Goal: Find specific page/section

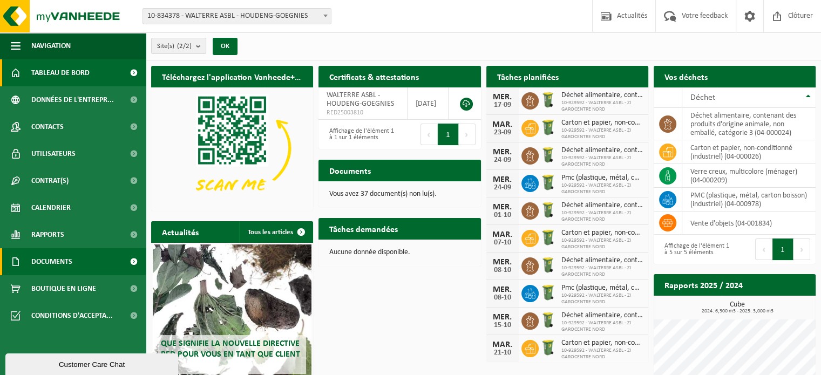
click at [50, 260] on span "Documents" at bounding box center [51, 261] width 41 height 27
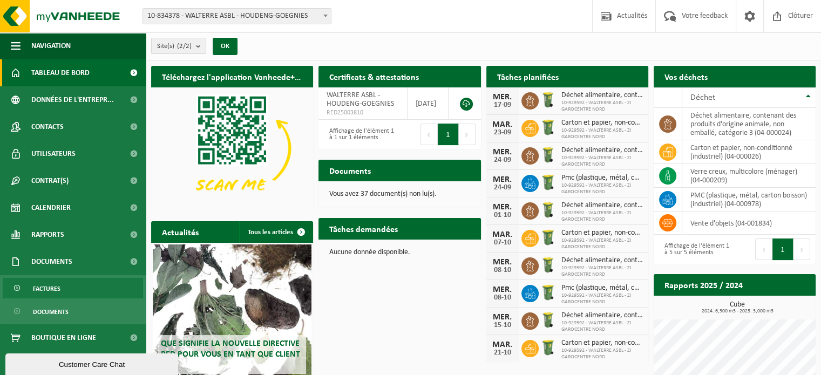
click at [50, 288] on span "Factures" at bounding box center [47, 289] width 28 height 21
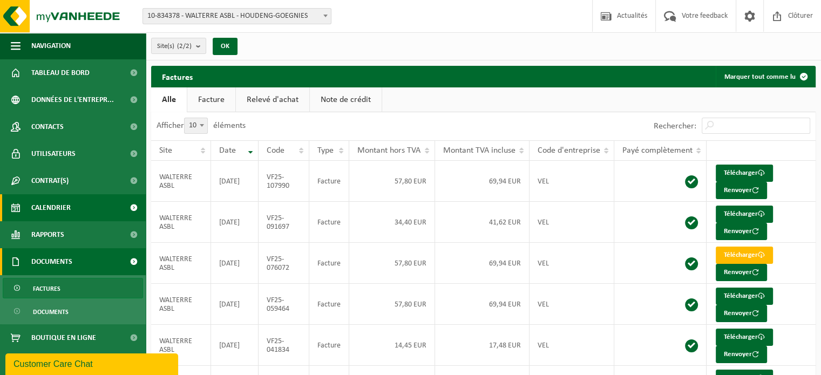
click at [63, 210] on span "Calendrier" at bounding box center [50, 207] width 39 height 27
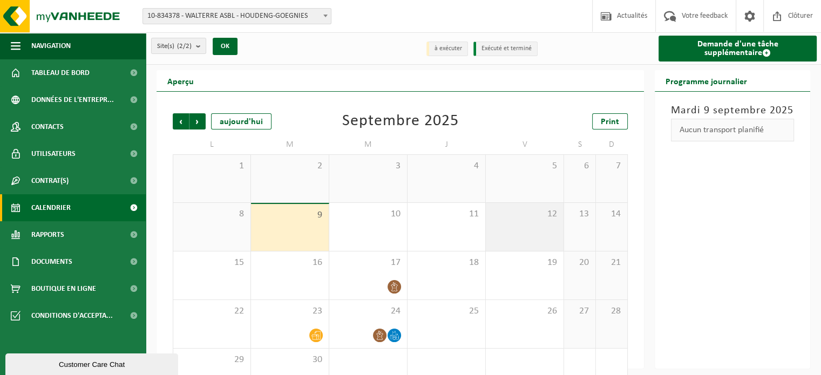
scroll to position [33, 0]
